Goal: Task Accomplishment & Management: Complete application form

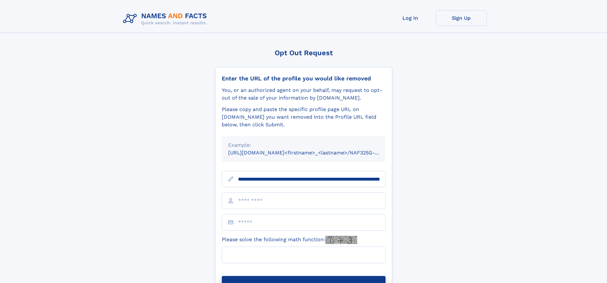
scroll to position [0, 67]
type input "**********"
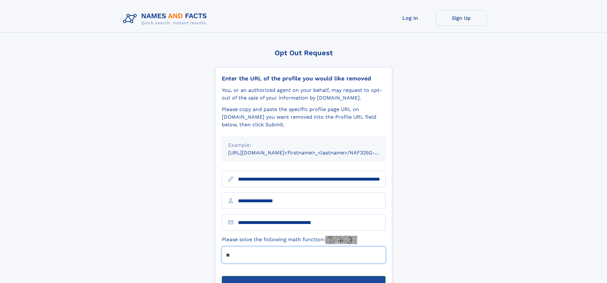
type input "**"
click at [303, 276] on button "Submit Opt Out Request" at bounding box center [304, 286] width 164 height 20
